Goal: Obtain resource: Obtain resource

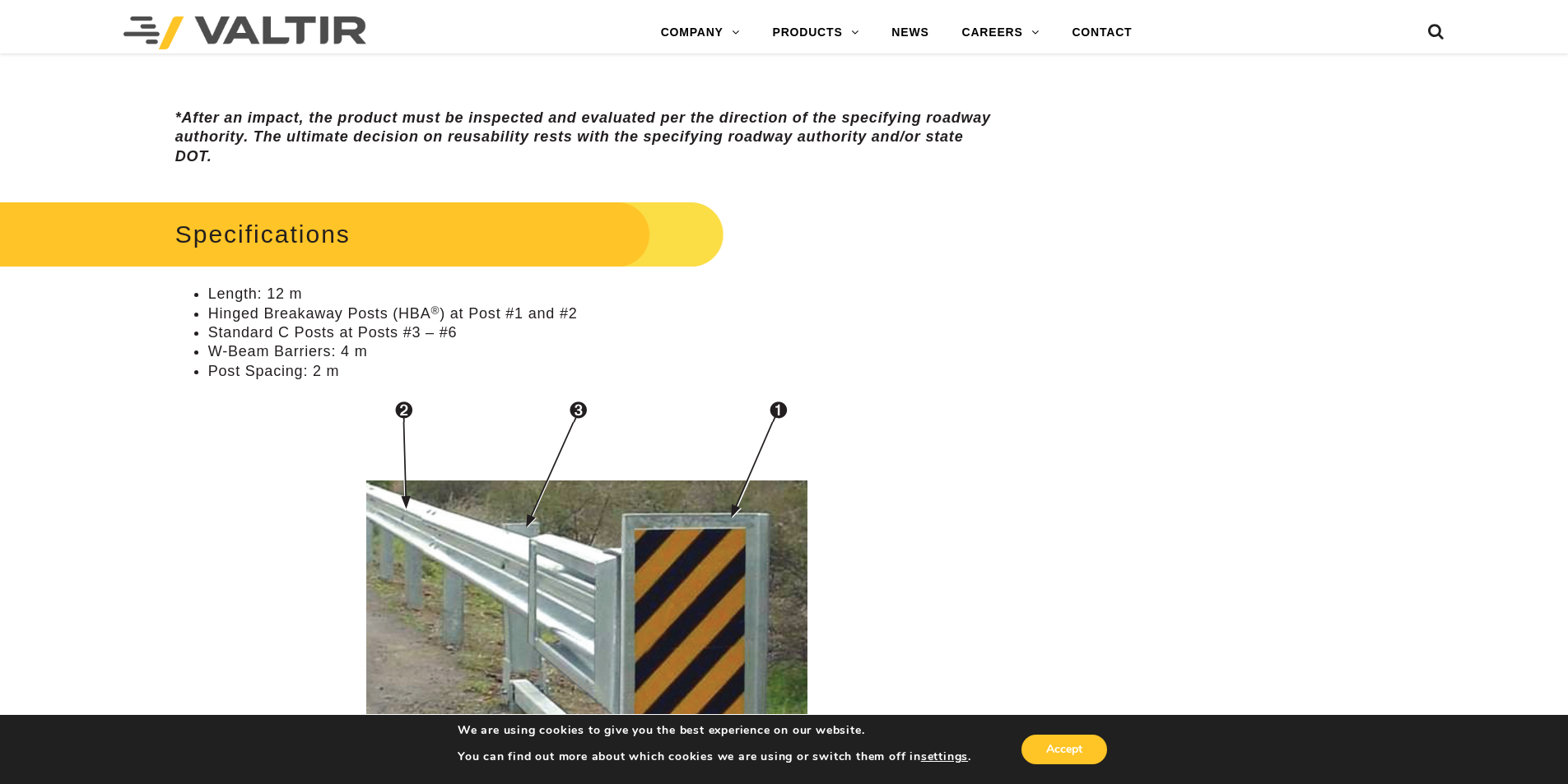
scroll to position [1235, 0]
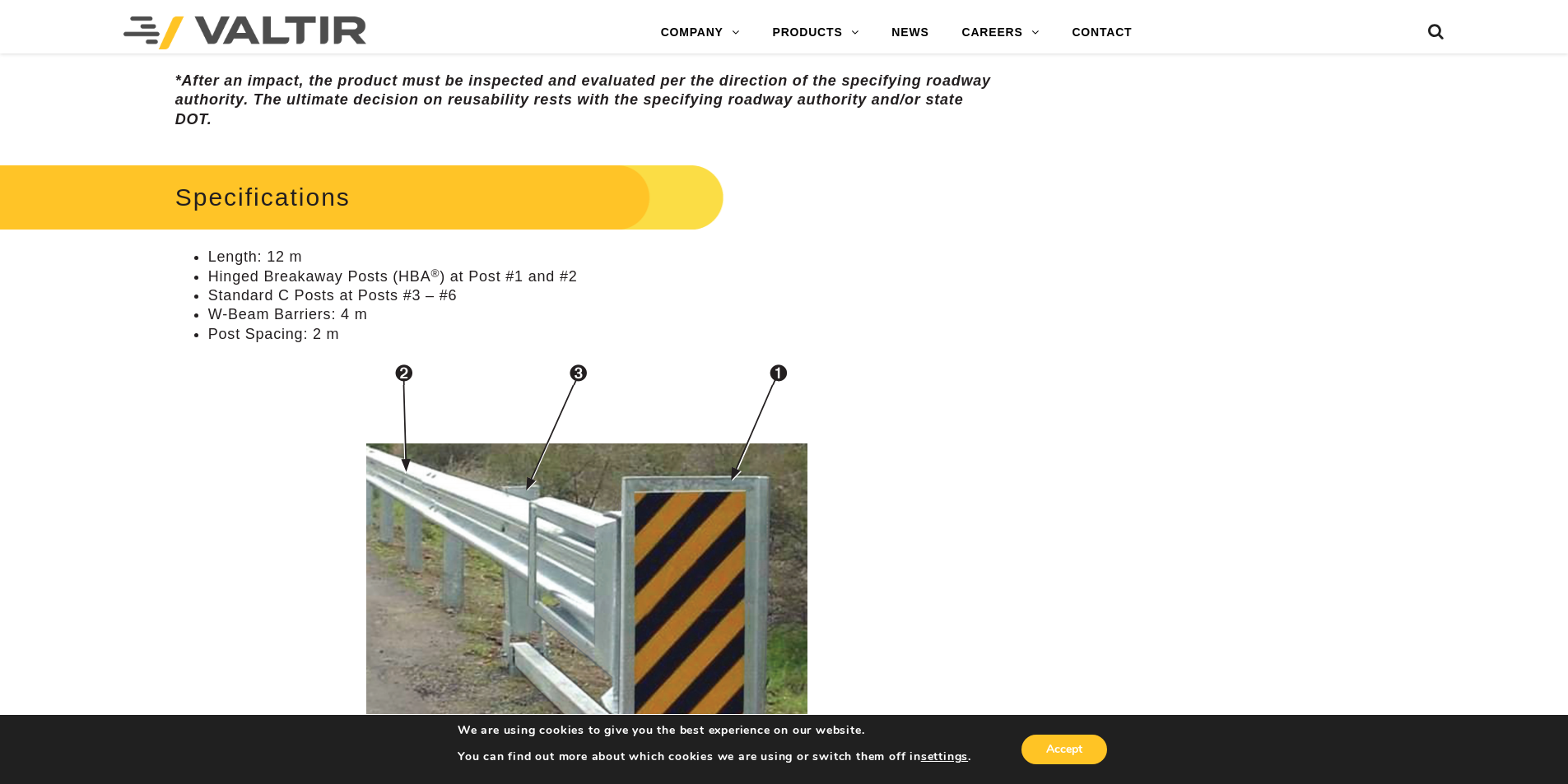
click at [293, 358] on p at bounding box center [588, 647] width 826 height 589
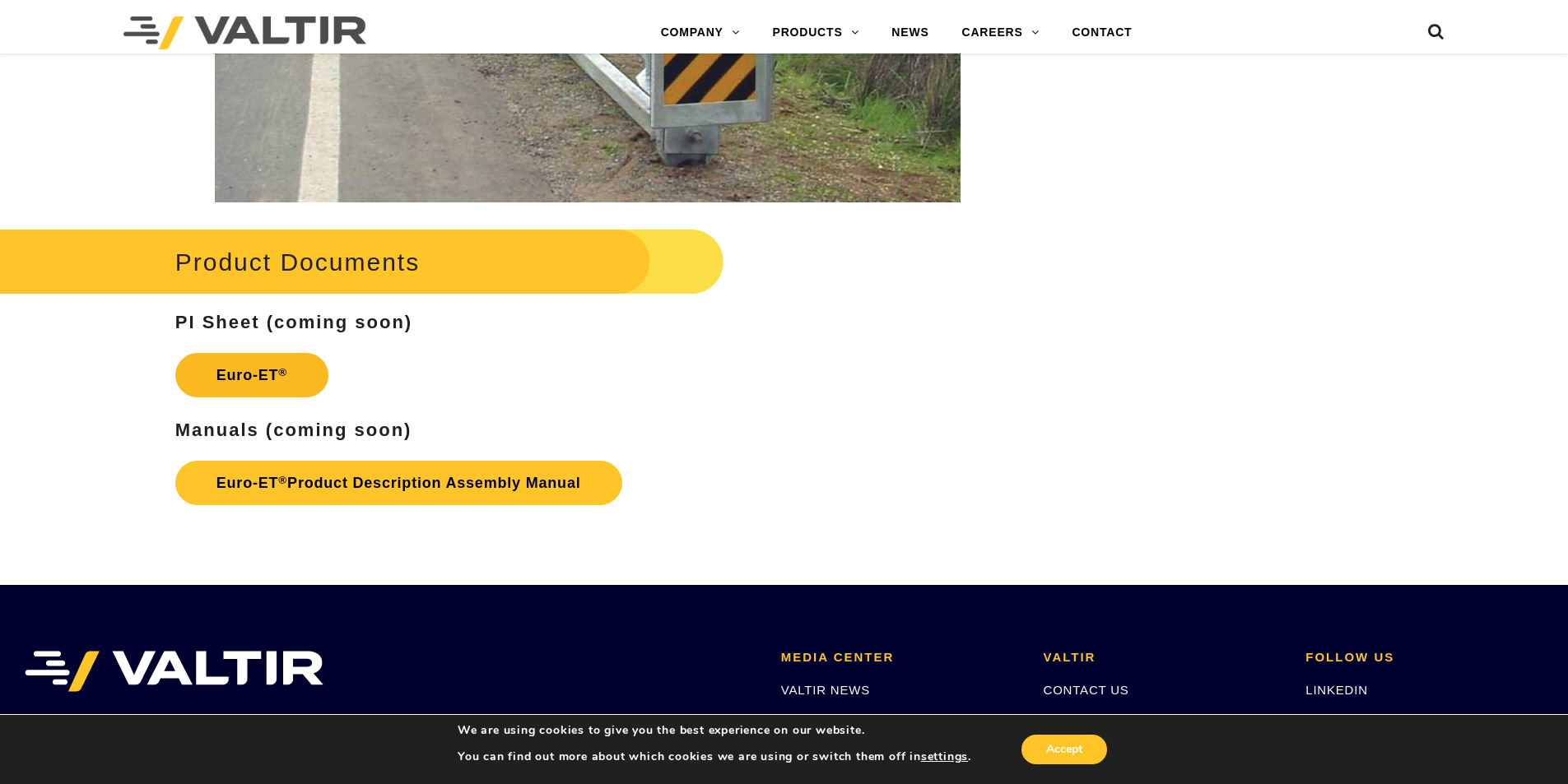
scroll to position [2551, 0]
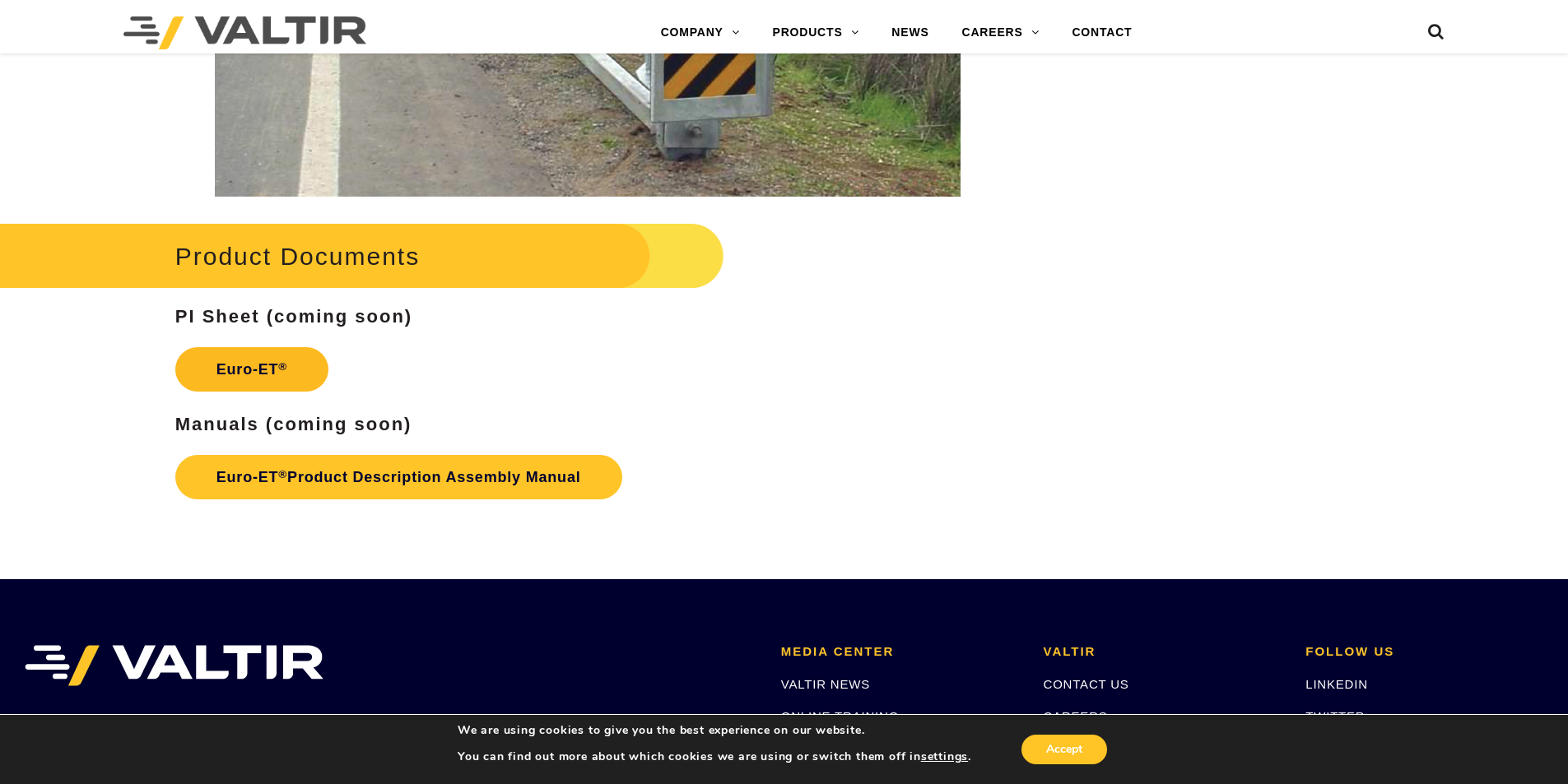
click at [253, 362] on link "Euro-ET ®" at bounding box center [252, 369] width 153 height 44
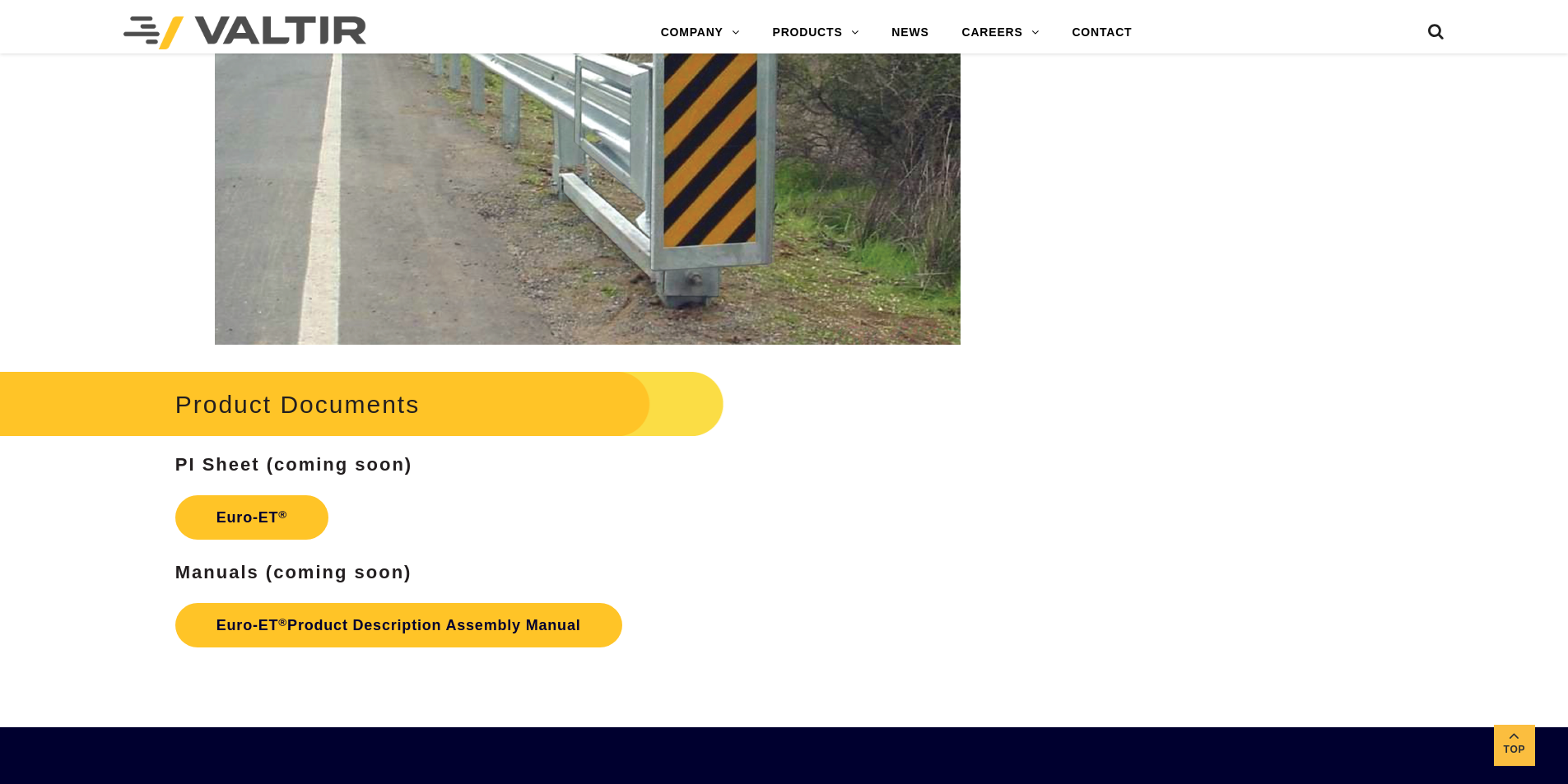
scroll to position [1961, 0]
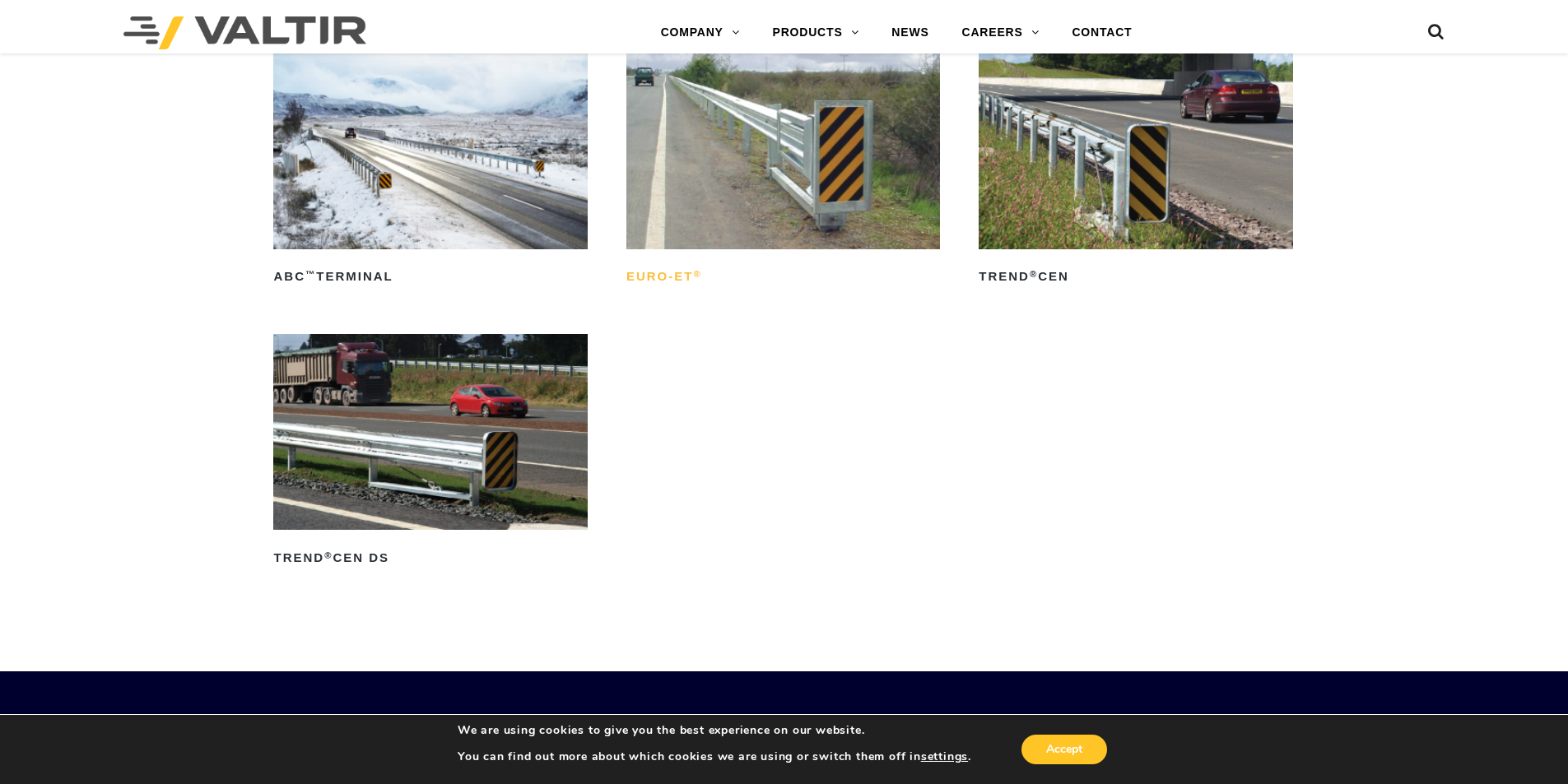
scroll to position [2221, 0]
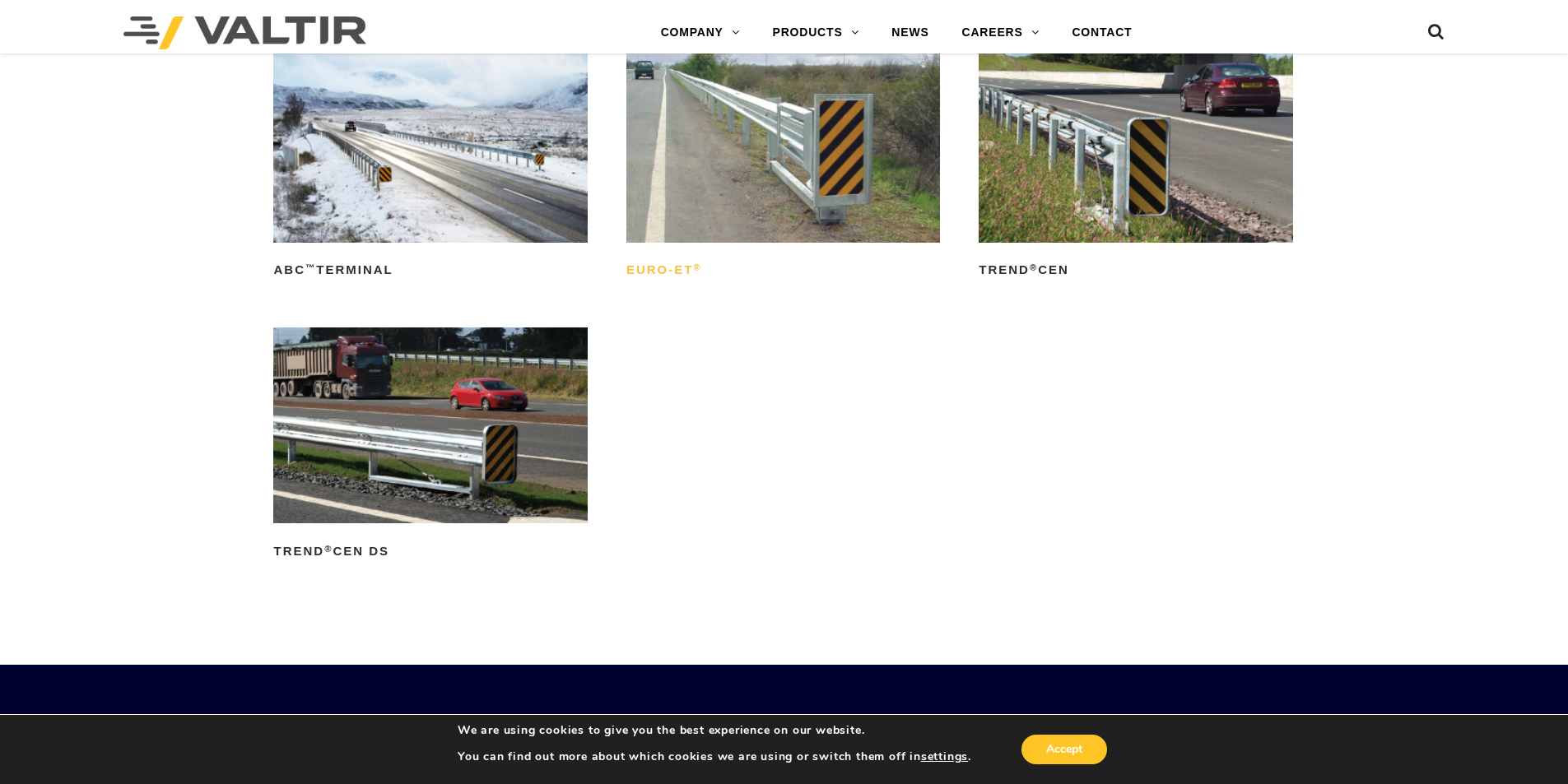
click at [668, 264] on h2 "Euro-ET ®" at bounding box center [782, 271] width 313 height 27
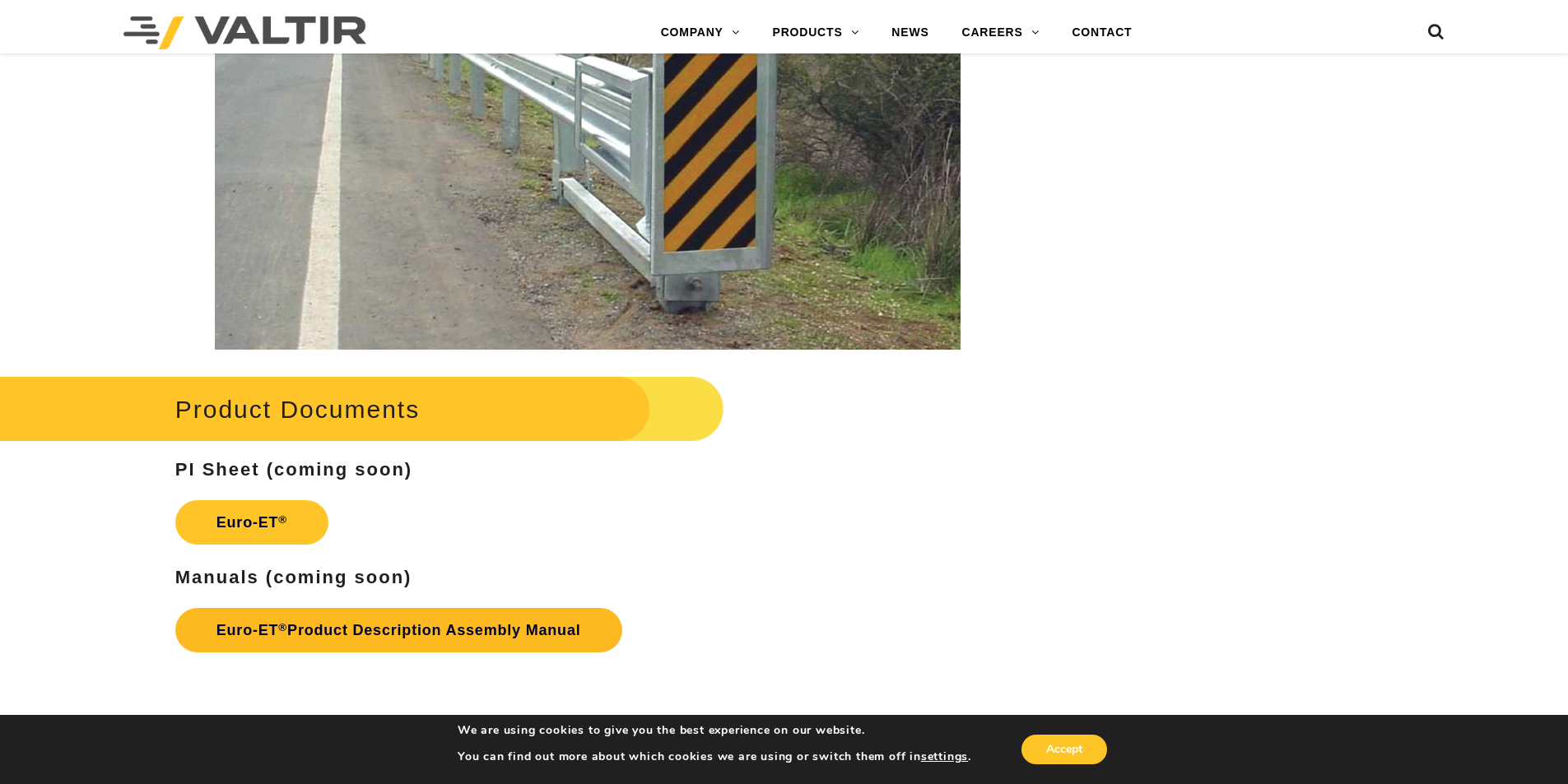
scroll to position [2715, 0]
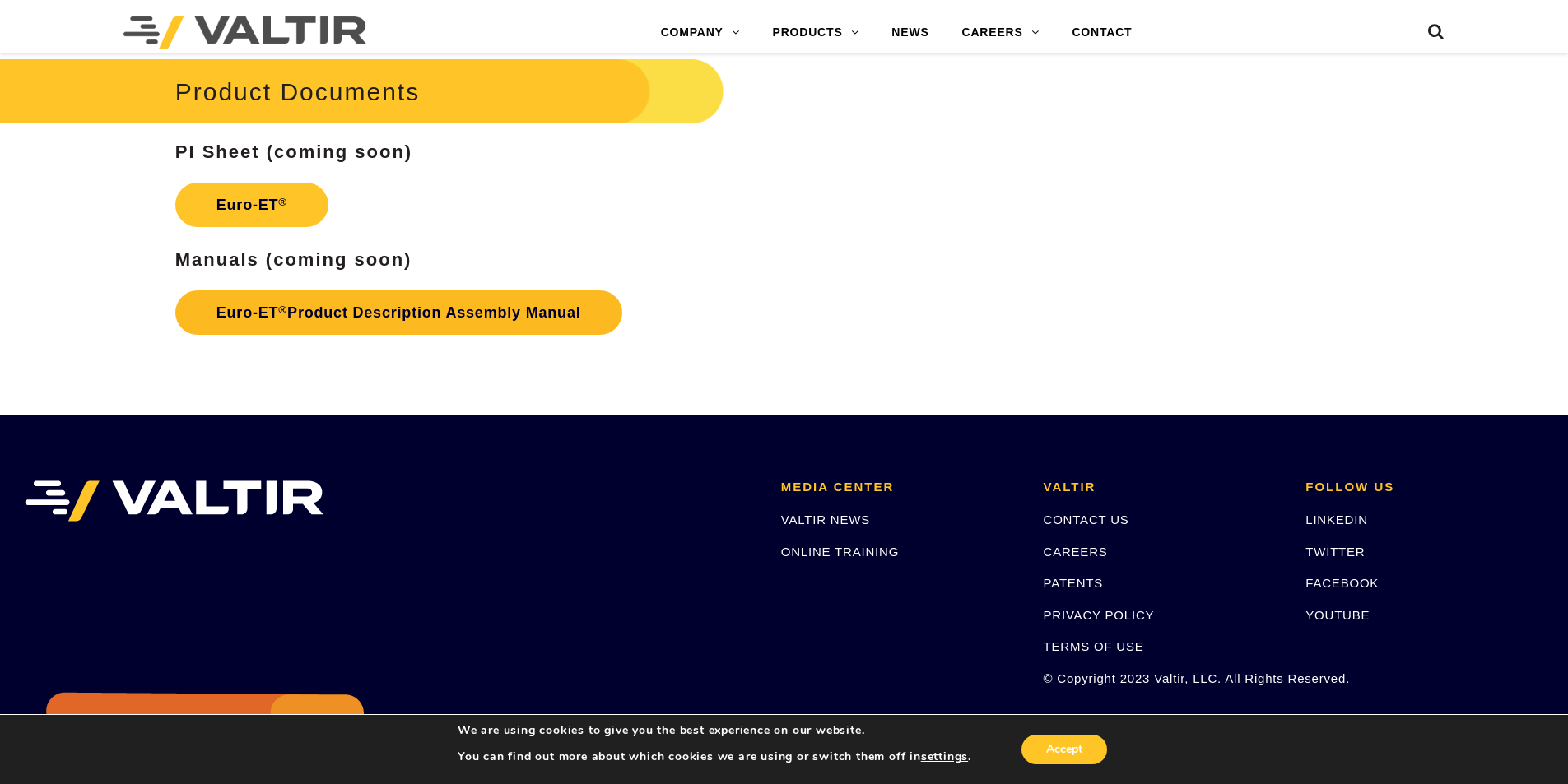
click at [335, 312] on link "Euro-ET ® Product Description Assembly Manual" at bounding box center [398, 312] width 446 height 44
